Goal: Information Seeking & Learning: Learn about a topic

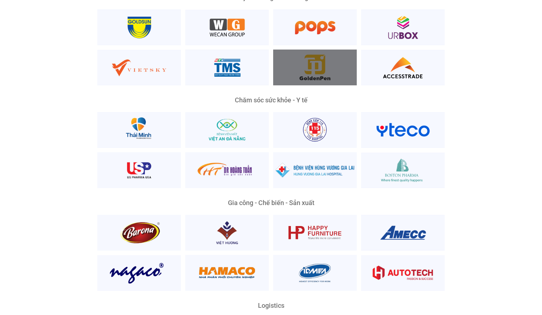
scroll to position [1483, 0]
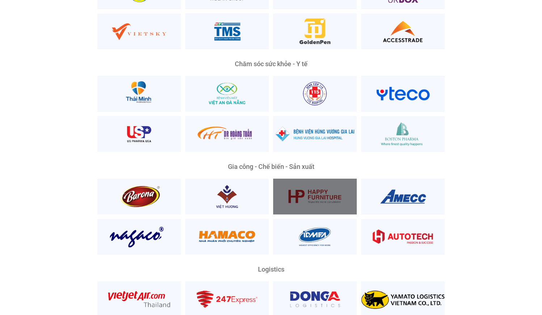
click at [337, 191] on div at bounding box center [315, 197] width 84 height 36
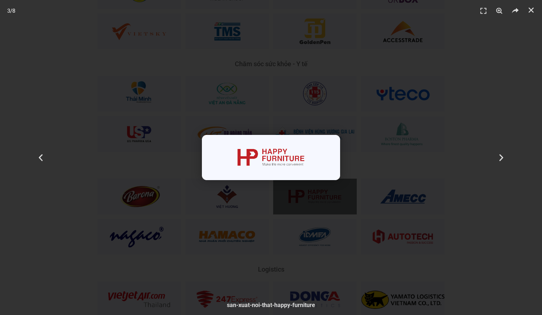
click at [448, 224] on div "3 / 8" at bounding box center [270, 157] width 491 height 264
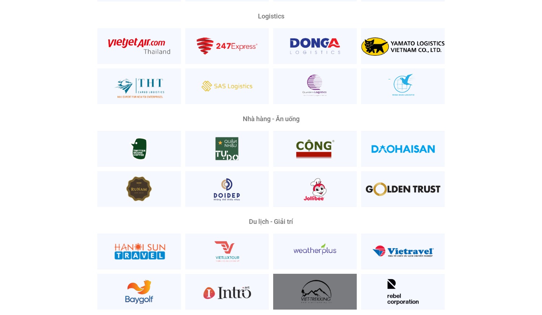
scroll to position [1700, 0]
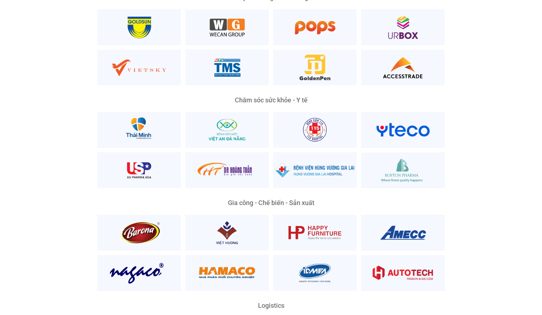
scroll to position [1302, 0]
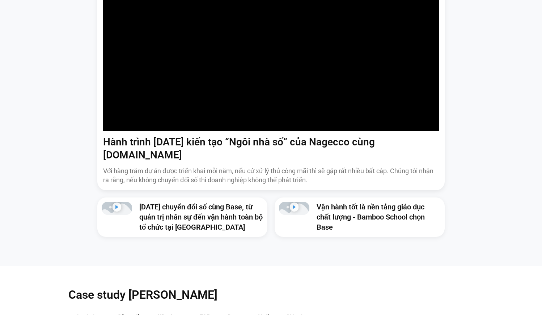
scroll to position [470, 0]
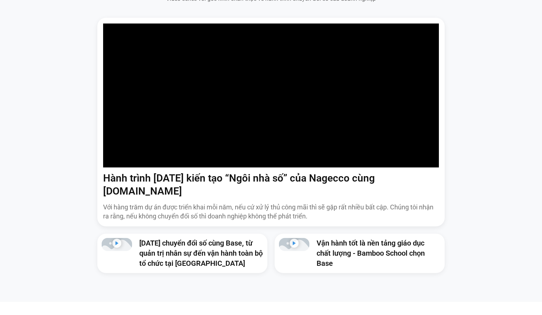
click at [398, 239] on link "Vận hành tốt là nền tảng giáo dục chất lượng - Bamboo School chọn Base" at bounding box center [371, 253] width 108 height 29
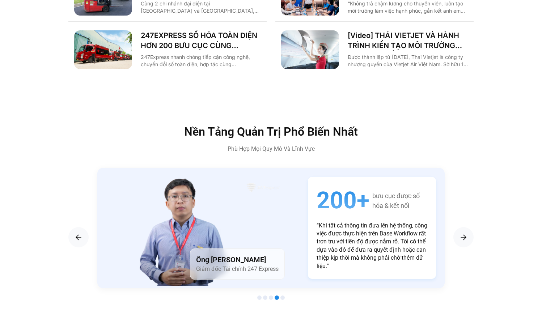
scroll to position [1375, 0]
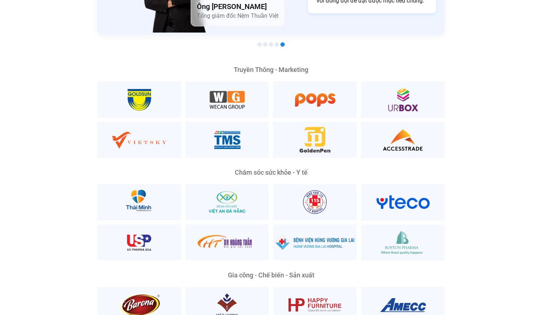
click at [497, 199] on div "Nền Tảng Quản Trị Phổ Biến Nhất Phù Hợp Mọi Quy Mô Và Lĩnh Vực Ông [PERSON_NAME…" at bounding box center [270, 291] width 531 height 836
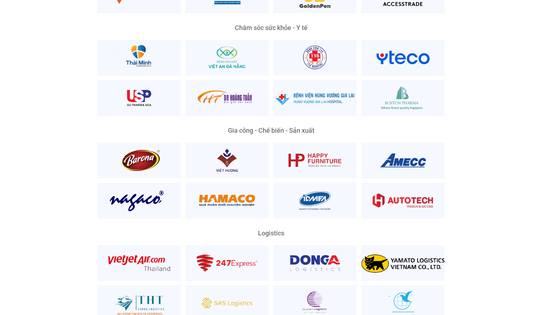
scroll to position [1556, 0]
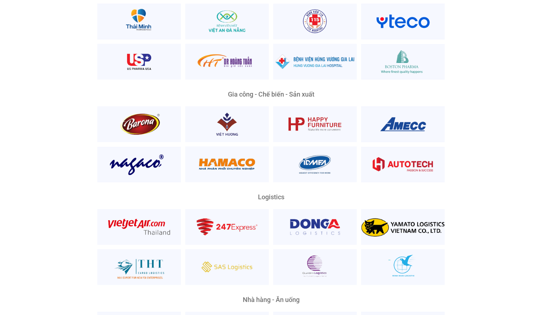
click at [446, 225] on div "Logistics" at bounding box center [270, 239] width 405 height 91
click at [512, 222] on div "Nền Tảng Quản Trị Phổ Biến Nhất Phù Hợp Mọi Quy Mô Và Lĩnh Vực Ông [PERSON_NAME…" at bounding box center [270, 110] width 531 height 836
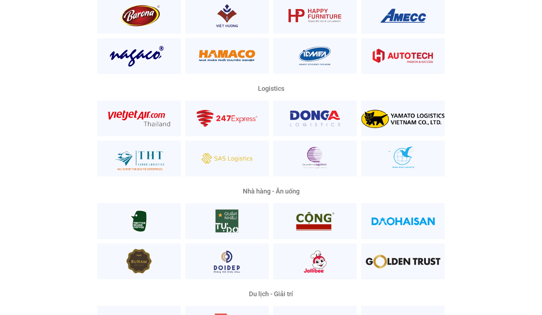
scroll to position [1700, 0]
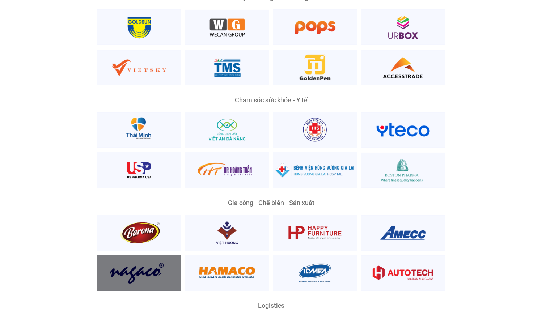
scroll to position [1411, 0]
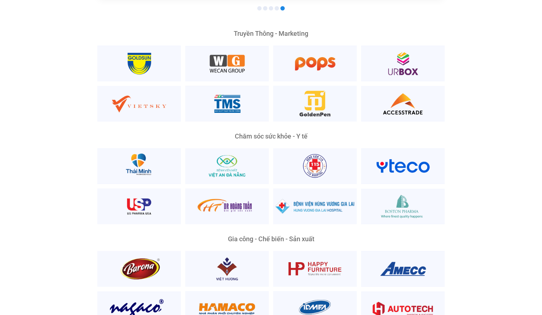
click at [466, 206] on div "Chăm sóc sức khỏe - Y tế" at bounding box center [270, 178] width 405 height 91
click at [457, 276] on div "Gia công - Chế biến - Sản xuất" at bounding box center [270, 281] width 405 height 91
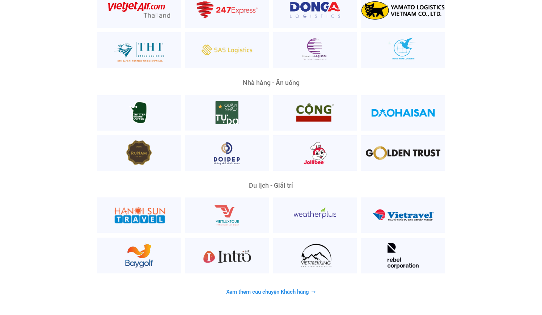
scroll to position [1809, 0]
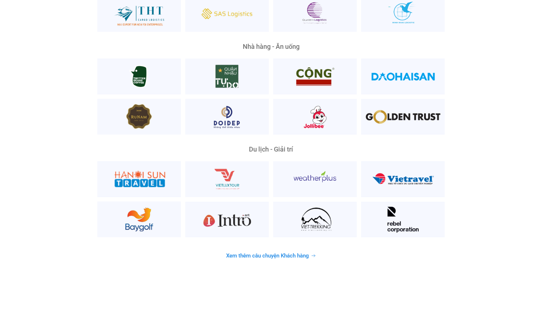
click at [300, 253] on span "Xem thêm câu chuyện Khách hàng" at bounding box center [267, 255] width 83 height 5
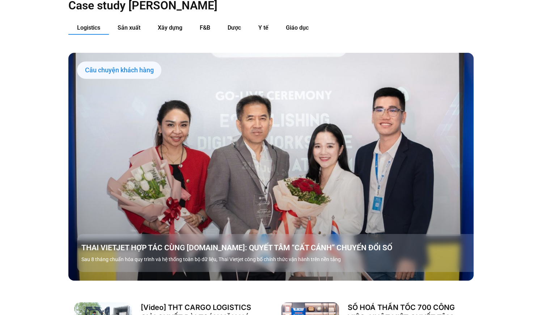
scroll to position [724, 0]
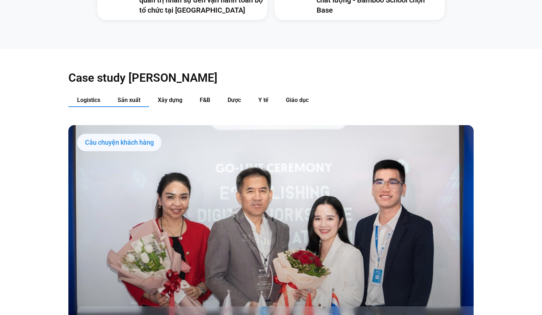
click at [139, 94] on button "Sản xuất" at bounding box center [129, 100] width 40 height 13
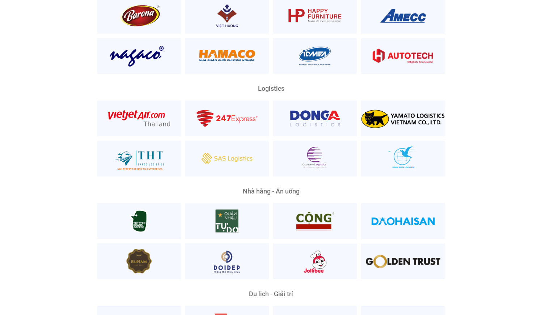
scroll to position [1773, 0]
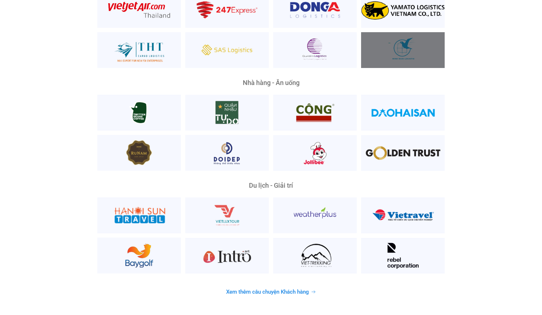
click at [393, 55] on div at bounding box center [403, 50] width 84 height 36
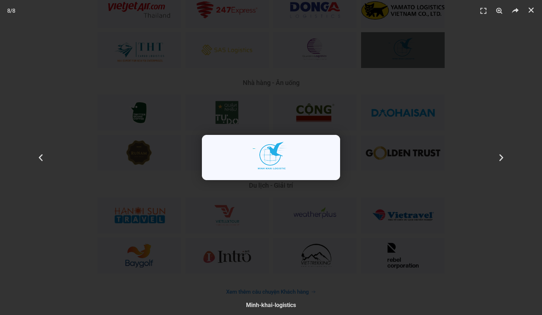
click at [412, 137] on div "8 / 8" at bounding box center [270, 157] width 491 height 264
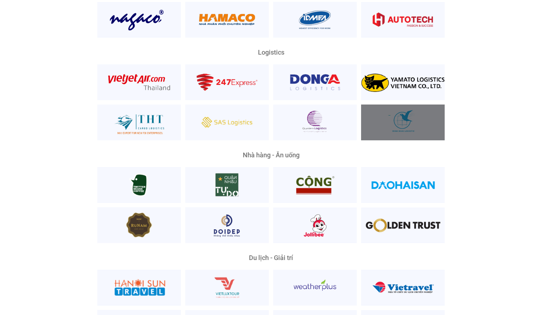
scroll to position [1664, 0]
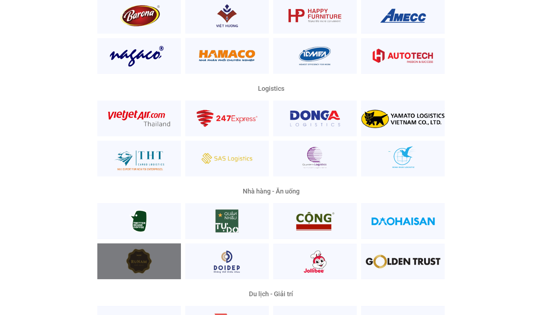
click at [136, 249] on div at bounding box center [139, 261] width 84 height 36
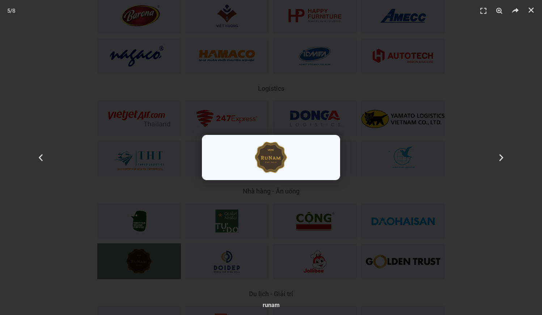
click at [398, 161] on div "5 / 8" at bounding box center [270, 157] width 491 height 264
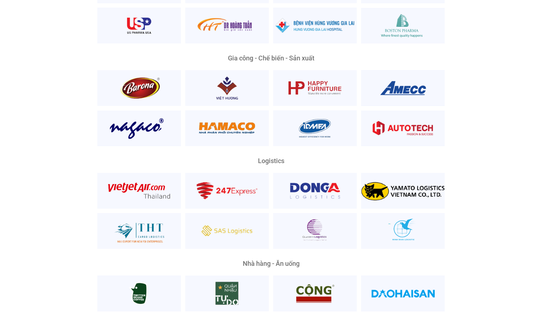
scroll to position [1556, 0]
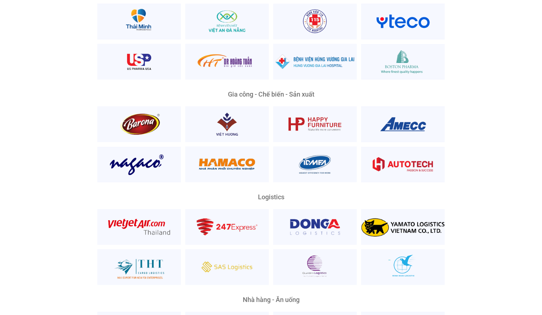
drag, startPoint x: 515, startPoint y: 119, endPoint x: 511, endPoint y: 101, distance: 17.8
click at [515, 119] on div "Nền Tảng Quản Trị Phổ Biến Nhất Phù Hợp Mọi Quy Mô Và Lĩnh Vực Ông [PERSON_NAME…" at bounding box center [270, 110] width 531 height 836
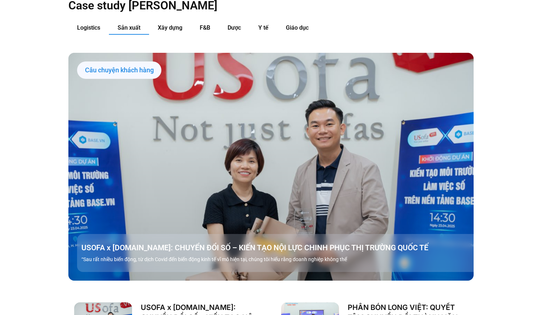
scroll to position [651, 0]
